Goal: Task Accomplishment & Management: Complete application form

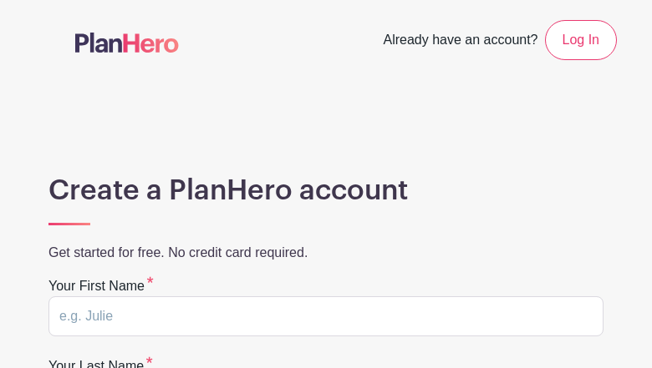
type input "QeWlNOeGVLfPFP"
type input "UKmomnuMOLL"
type input "hroes1492@gmail.com"
